Goal: Task Accomplishment & Management: Complete application form

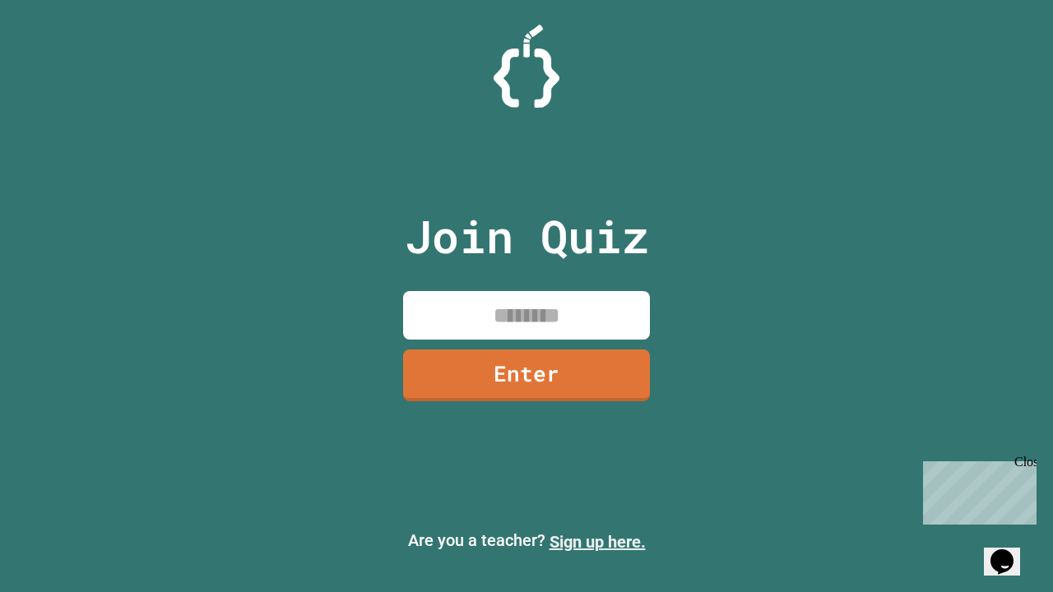
click at [597, 542] on link "Sign up here." at bounding box center [597, 542] width 96 height 20
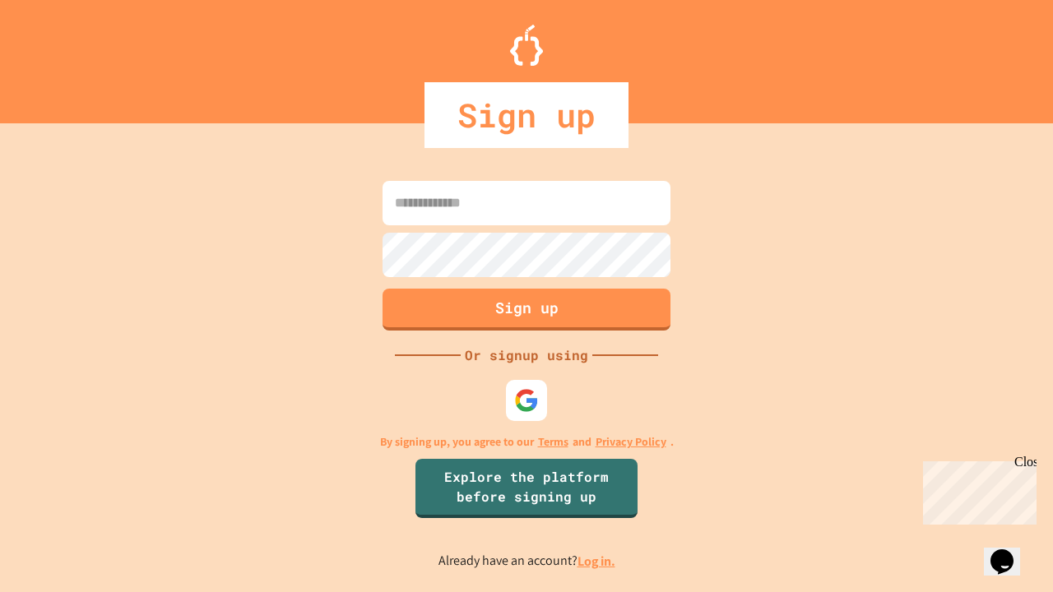
click at [597, 561] on link "Log in." at bounding box center [596, 561] width 38 height 17
